Goal: Task Accomplishment & Management: Complete application form

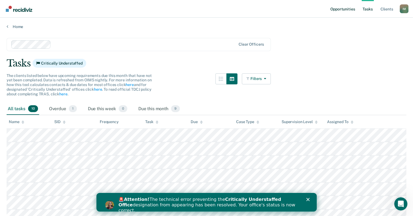
click at [339, 13] on link "Opportunities" at bounding box center [342, 9] width 27 height 18
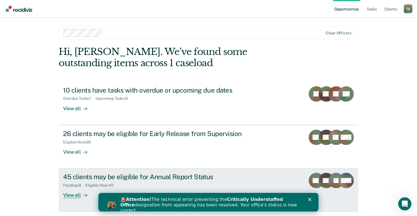
click at [133, 180] on div "45 clients may be eligible for Annual Report Status" at bounding box center [159, 177] width 193 height 8
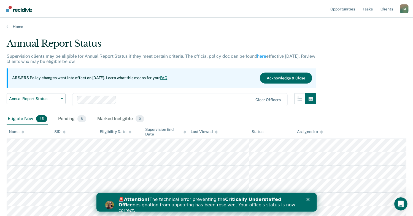
click at [306, 198] on icon "Close" at bounding box center [307, 199] width 3 height 3
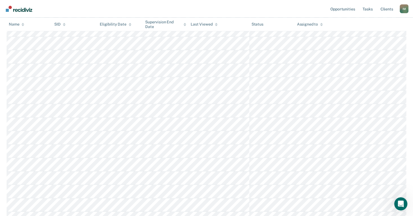
scroll to position [529, 0]
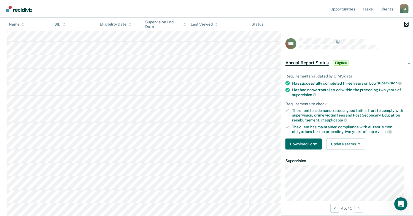
click at [407, 25] on icon "button" at bounding box center [406, 25] width 4 height 4
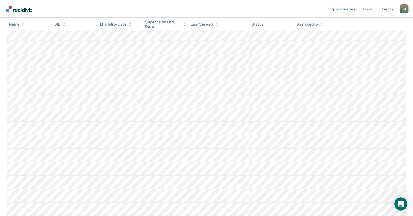
scroll to position [419, 0]
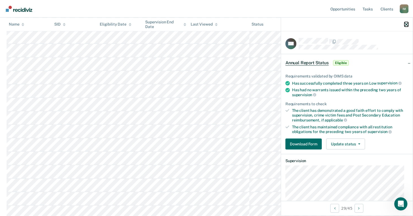
click at [406, 24] on icon "button" at bounding box center [406, 25] width 4 height 4
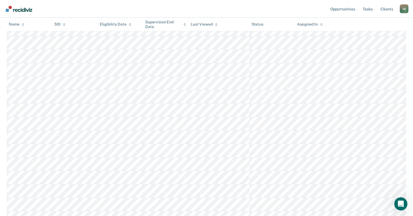
scroll to position [529, 0]
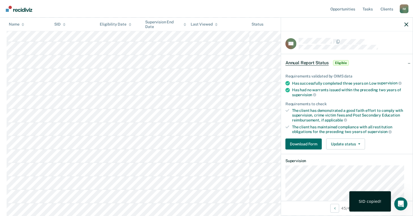
click at [408, 24] on div at bounding box center [347, 25] width 132 height 14
click at [407, 23] on icon "button" at bounding box center [406, 25] width 4 height 4
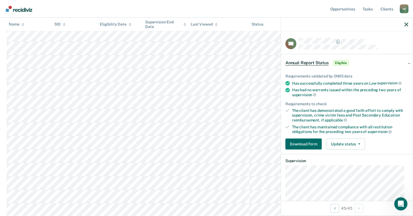
scroll to position [48, 0]
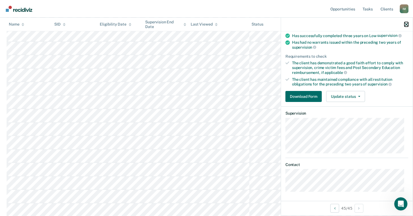
click at [405, 24] on icon "button" at bounding box center [406, 25] width 4 height 4
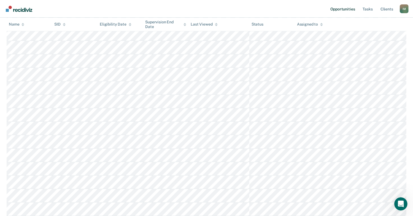
scroll to position [501, 0]
click at [343, 10] on link "Opportunities" at bounding box center [342, 9] width 27 height 18
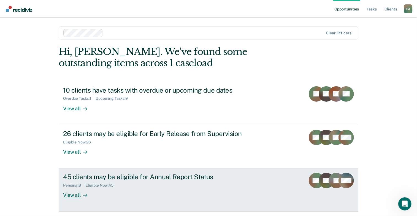
click at [124, 179] on div "45 clients may be eligible for Annual Report Status" at bounding box center [159, 177] width 193 height 8
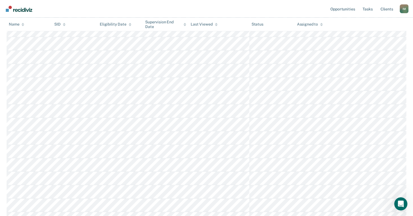
scroll to position [529, 0]
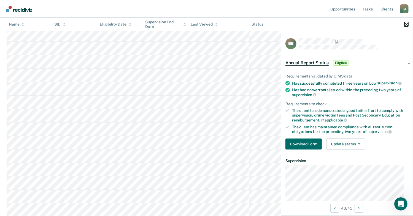
click at [405, 24] on icon "button" at bounding box center [406, 25] width 4 height 4
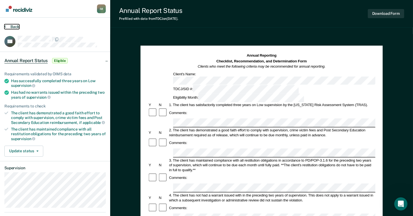
click at [12, 27] on button "Back" at bounding box center [11, 26] width 15 height 5
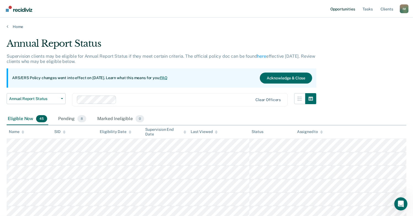
click at [345, 9] on link "Opportunities" at bounding box center [342, 9] width 27 height 18
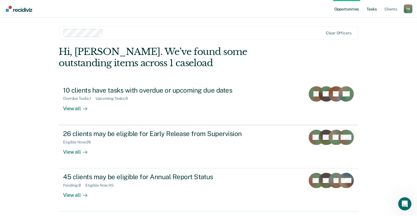
click at [372, 9] on link "Tasks" at bounding box center [371, 9] width 12 height 18
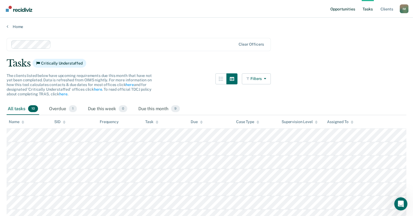
click at [340, 11] on link "Opportunities" at bounding box center [342, 9] width 27 height 18
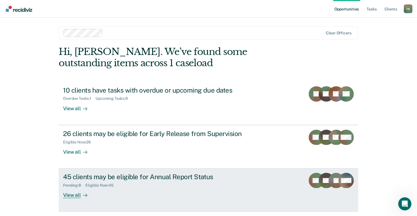
click at [156, 178] on div "45 clients may be eligible for Annual Report Status" at bounding box center [159, 177] width 193 height 8
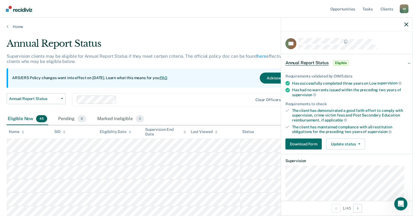
click at [230, 111] on div "Annual Report Status Early Release from Supervision Annual Report Status Clear …" at bounding box center [161, 103] width 309 height 20
click at [403, 26] on div at bounding box center [347, 25] width 132 height 14
click at [406, 24] on icon "button" at bounding box center [406, 25] width 4 height 4
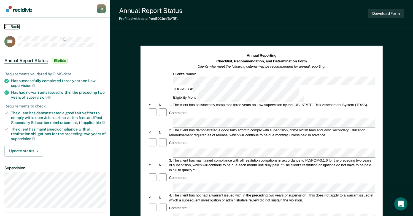
click at [5, 26] on icon at bounding box center [5, 26] width 2 height 4
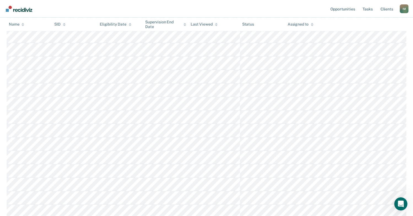
scroll to position [529, 0]
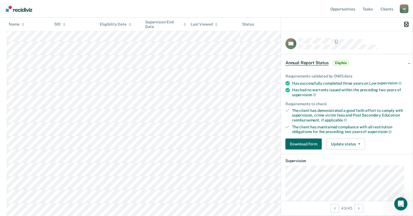
click at [405, 26] on icon "button" at bounding box center [406, 25] width 4 height 4
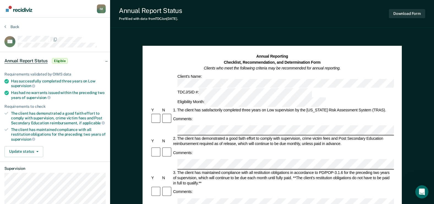
scroll to position [28, 0]
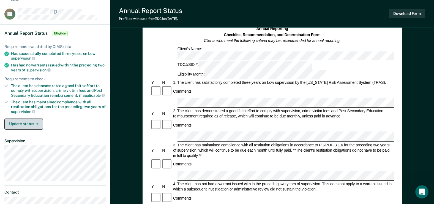
click at [36, 123] on icon "button" at bounding box center [37, 123] width 2 height 1
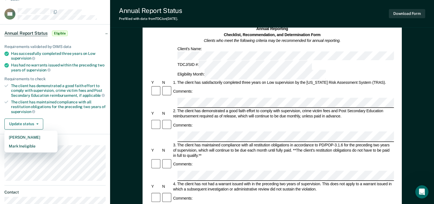
click at [104, 117] on div "Requirements validated by OIMS data Has successfully completed three years on L…" at bounding box center [55, 84] width 110 height 98
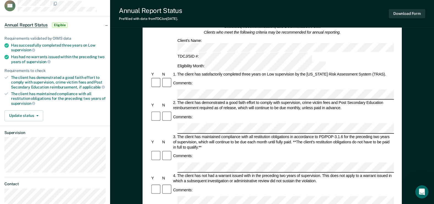
scroll to position [0, 0]
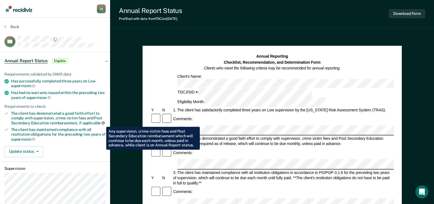
click at [102, 122] on icon at bounding box center [103, 122] width 3 height 3
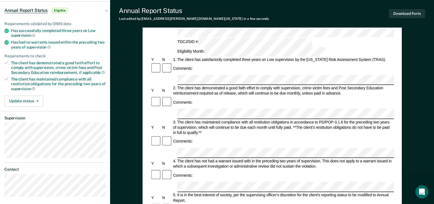
scroll to position [55, 0]
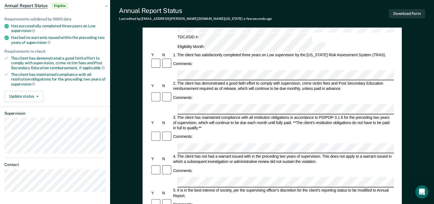
click at [278, 154] on div "4. The client has not had a warrant issued with in the preceding two years of s…" at bounding box center [283, 159] width 222 height 10
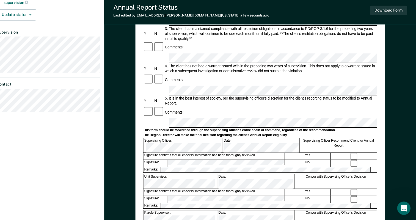
scroll to position [2, 0]
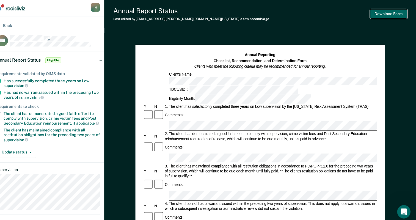
click at [392, 12] on button "Download Form" at bounding box center [389, 13] width 36 height 9
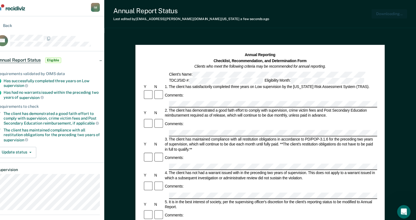
scroll to position [0, 0]
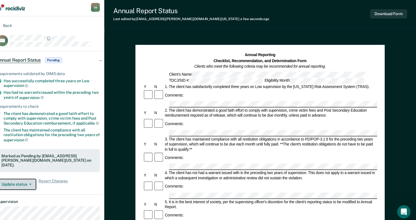
click at [37, 176] on button "Update status" at bounding box center [23, 181] width 39 height 11
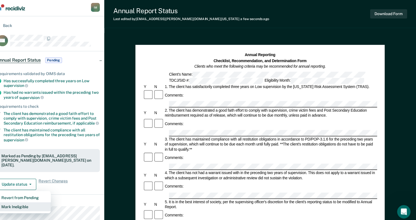
click at [35, 199] on button "Mark Ineligible" at bounding box center [30, 203] width 53 height 9
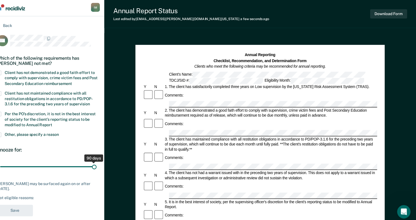
drag, startPoint x: 38, startPoint y: 163, endPoint x: 104, endPoint y: 166, distance: 66.7
click at [102, 166] on input "range" at bounding box center [55, 164] width 95 height 10
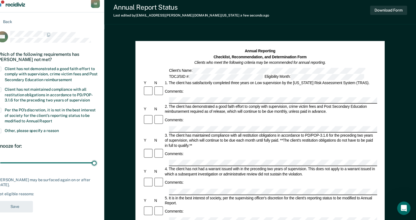
scroll to position [2, 0]
click at [83, 200] on div "PR Which of the following requirements has Pablo Ramirez not met? Client has no…" at bounding box center [54, 125] width 101 height 182
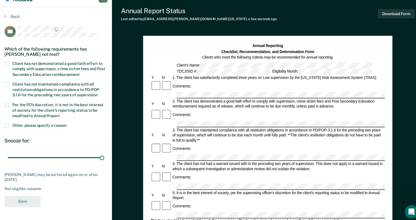
scroll to position [6, 0]
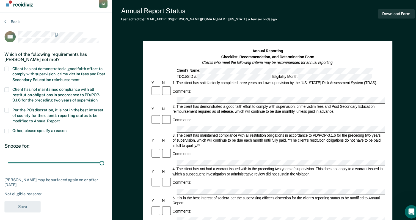
click at [6, 68] on span at bounding box center [6, 67] width 4 height 4
click at [78, 76] on input "Client has not demonstrated a good faith effort to comply with supervision, cri…" at bounding box center [78, 76] width 0 height 0
click at [7, 106] on span at bounding box center [6, 108] width 4 height 4
click at [59, 117] on input "Per the PO’s discretion, it is not in the best interest of society for the clie…" at bounding box center [59, 117] width 0 height 0
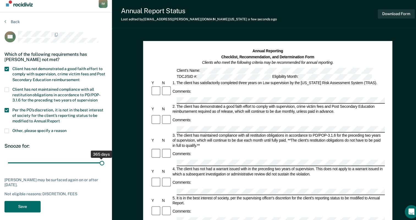
drag, startPoint x: 31, startPoint y: 159, endPoint x: 105, endPoint y: 161, distance: 73.5
click at [102, 161] on input "range" at bounding box center [55, 160] width 95 height 10
drag, startPoint x: 99, startPoint y: 158, endPoint x: 32, endPoint y: 162, distance: 67.5
type input "90"
click at [32, 162] on input "range" at bounding box center [55, 160] width 95 height 10
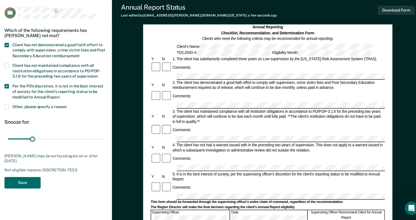
scroll to position [56, 0]
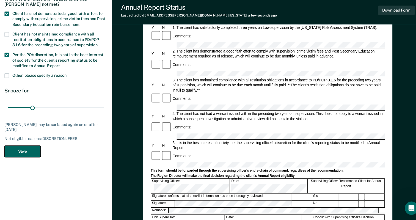
click at [20, 153] on button "Save" at bounding box center [21, 152] width 35 height 11
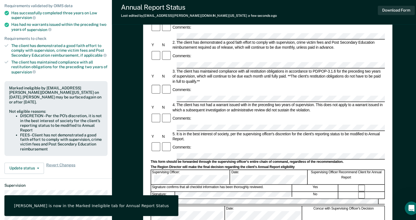
scroll to position [110, 0]
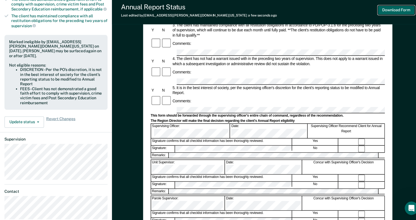
click at [388, 13] on button "Download Form" at bounding box center [389, 13] width 36 height 9
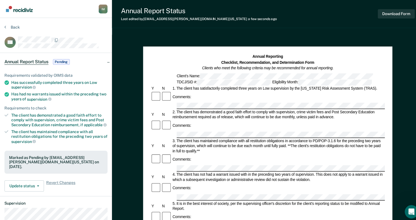
scroll to position [0, 0]
click at [7, 26] on button "Back" at bounding box center [11, 26] width 15 height 5
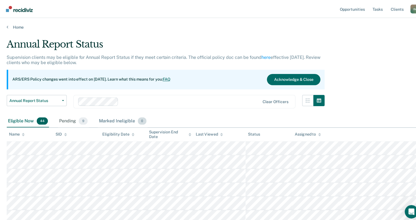
click at [114, 119] on div "Marked Ineligible 0" at bounding box center [120, 119] width 49 height 12
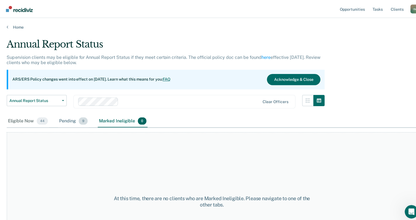
click at [65, 119] on div "Pending 9" at bounding box center [72, 119] width 30 height 12
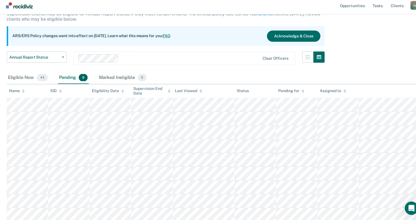
scroll to position [40, 0]
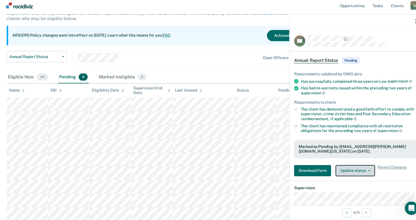
click at [360, 167] on button "Update status" at bounding box center [349, 171] width 39 height 11
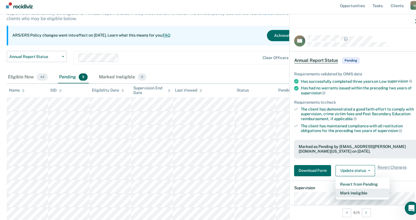
click at [357, 193] on button "Mark Ineligible" at bounding box center [356, 193] width 53 height 9
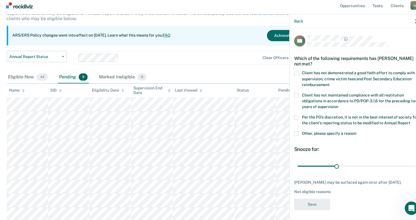
click at [293, 74] on label "Client has not demonstrated a good faith effort to comply with supervision, cri…" at bounding box center [350, 81] width 123 height 17
click at [324, 85] on input "Client has not demonstrated a good faith effort to comply with supervision, cri…" at bounding box center [324, 85] width 0 height 0
click at [293, 119] on span at bounding box center [291, 119] width 4 height 4
click at [403, 122] on input "Per the PO’s discretion, it is not in the best interest of society for the clie…" at bounding box center [403, 122] width 0 height 0
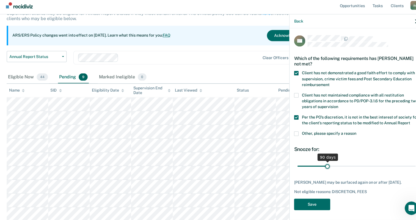
drag, startPoint x: 303, startPoint y: 172, endPoint x: 321, endPoint y: 170, distance: 17.7
type input "90"
click at [321, 170] on input "range" at bounding box center [350, 167] width 116 height 10
click at [304, 208] on button "Save" at bounding box center [306, 204] width 35 height 11
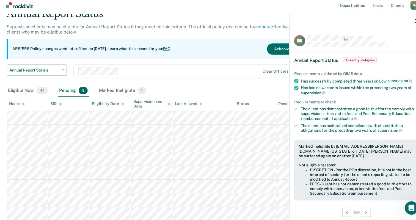
click at [195, 34] on div "Supervision clients may be eligible for Annual Report Status if they meet certa…" at bounding box center [163, 35] width 312 height 15
click at [408, 23] on icon "button" at bounding box center [410, 25] width 4 height 4
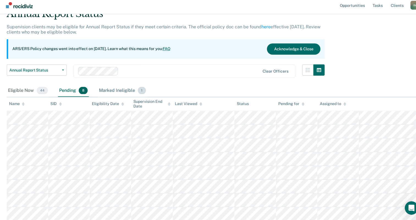
click at [113, 92] on div "Marked Ineligible 1" at bounding box center [120, 93] width 48 height 12
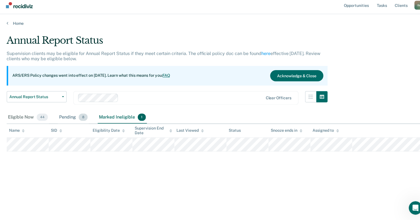
click at [66, 119] on div "Pending 8" at bounding box center [72, 119] width 30 height 12
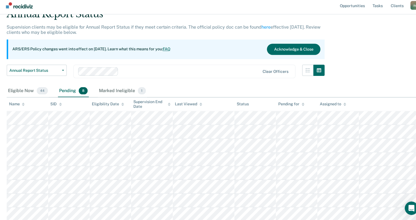
scroll to position [26, 0]
click at [18, 92] on div "Eligible Now 44" at bounding box center [28, 93] width 42 height 12
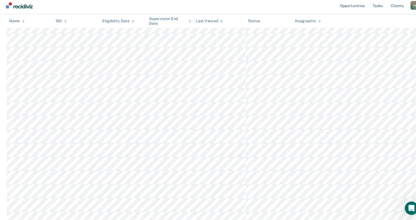
scroll to position [232, 0]
